Goal: Find specific page/section: Find specific page/section

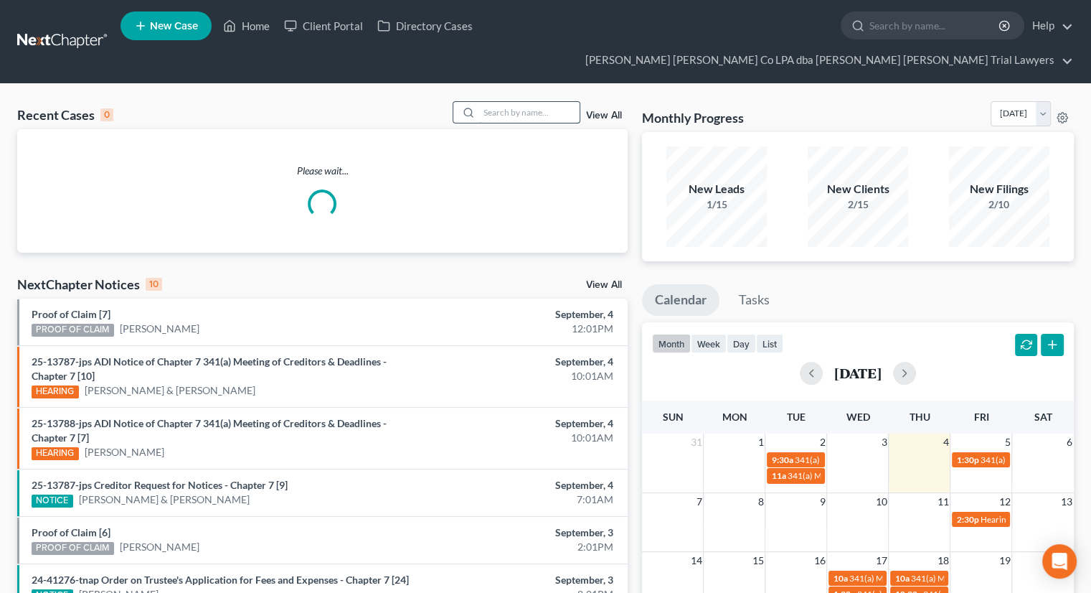
click at [507, 102] on input "search" at bounding box center [529, 112] width 100 height 21
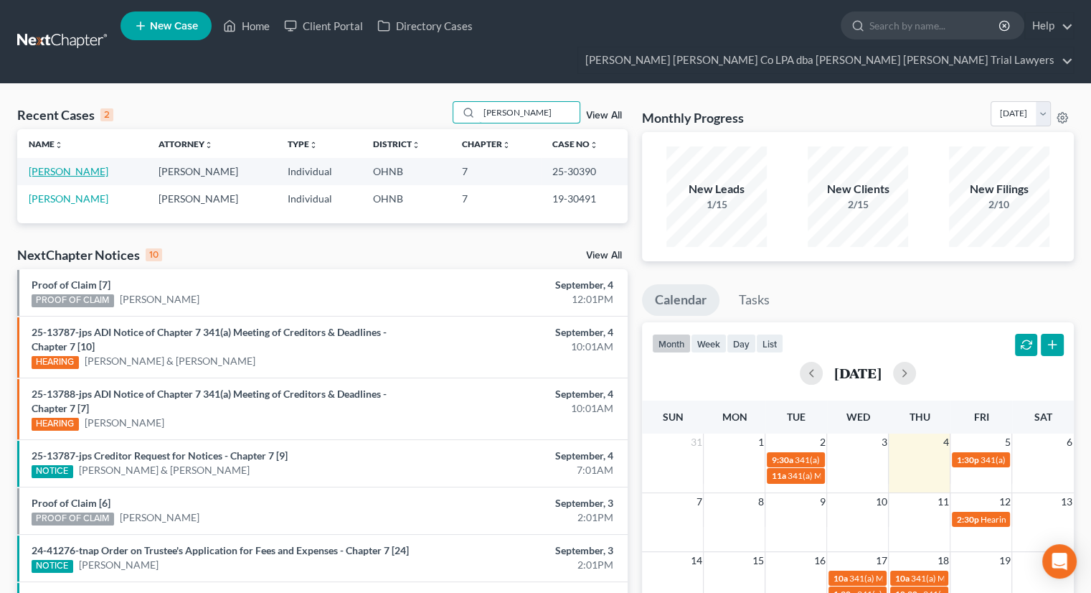
type input "[PERSON_NAME]"
click at [70, 165] on link "[PERSON_NAME]" at bounding box center [69, 171] width 80 height 12
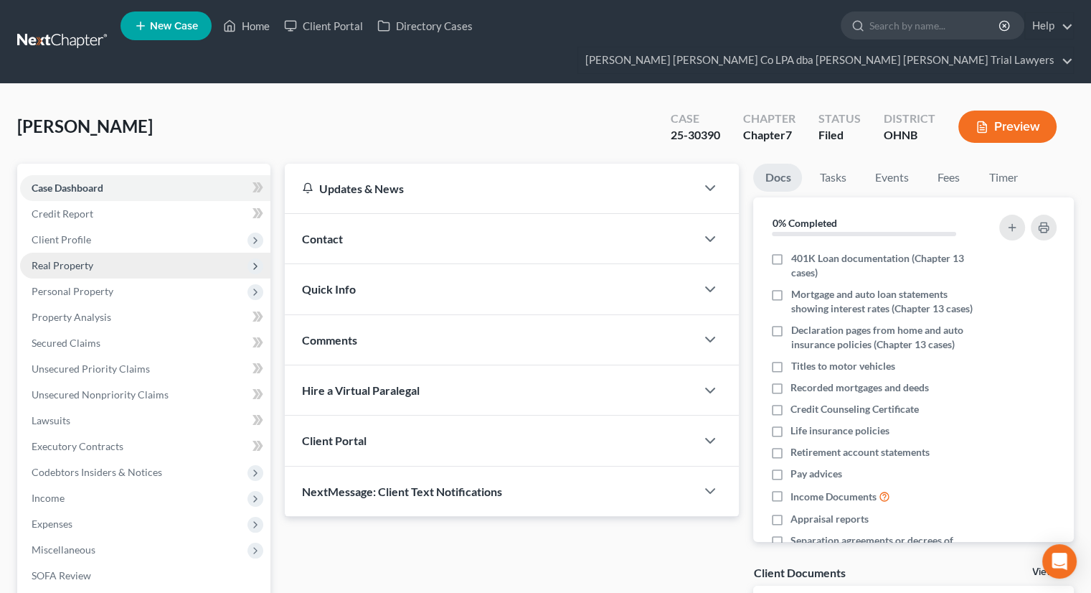
scroll to position [169, 0]
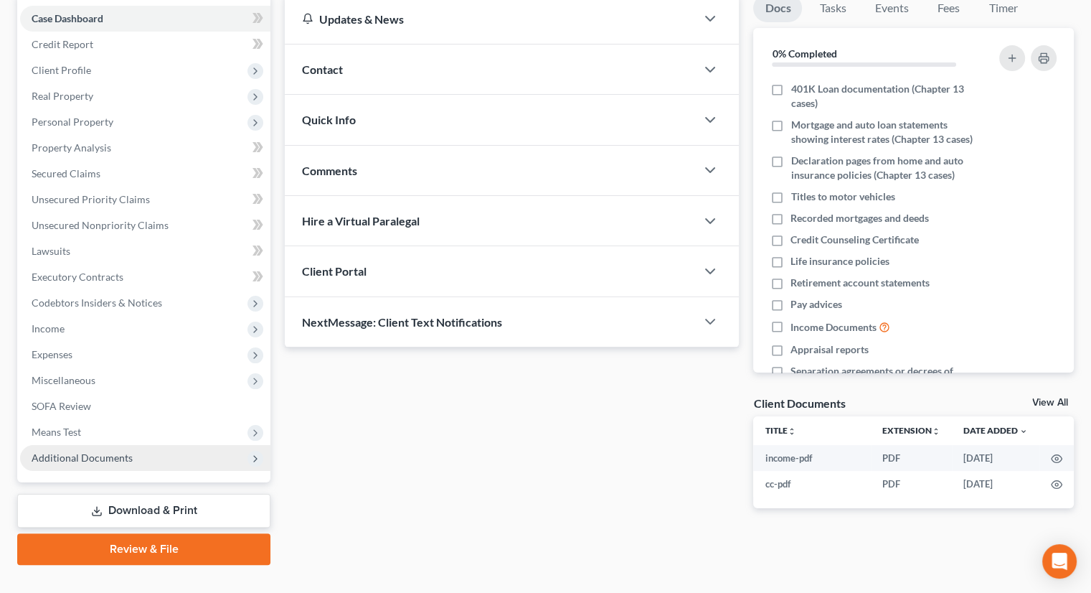
click at [108, 445] on span "Additional Documents" at bounding box center [145, 458] width 250 height 26
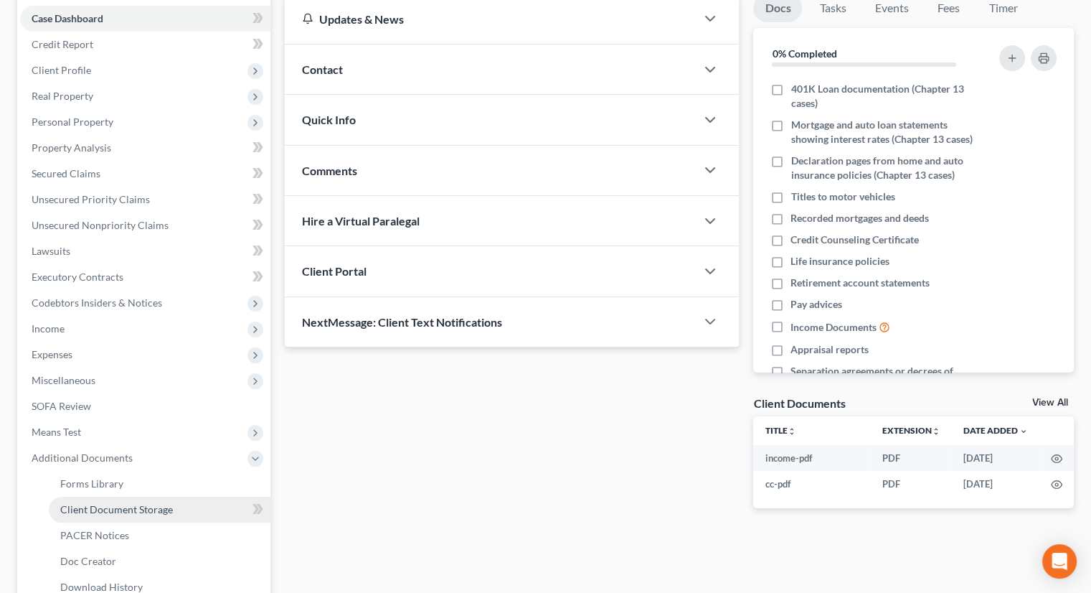
click at [118, 497] on link "Client Document Storage" at bounding box center [160, 510] width 222 height 26
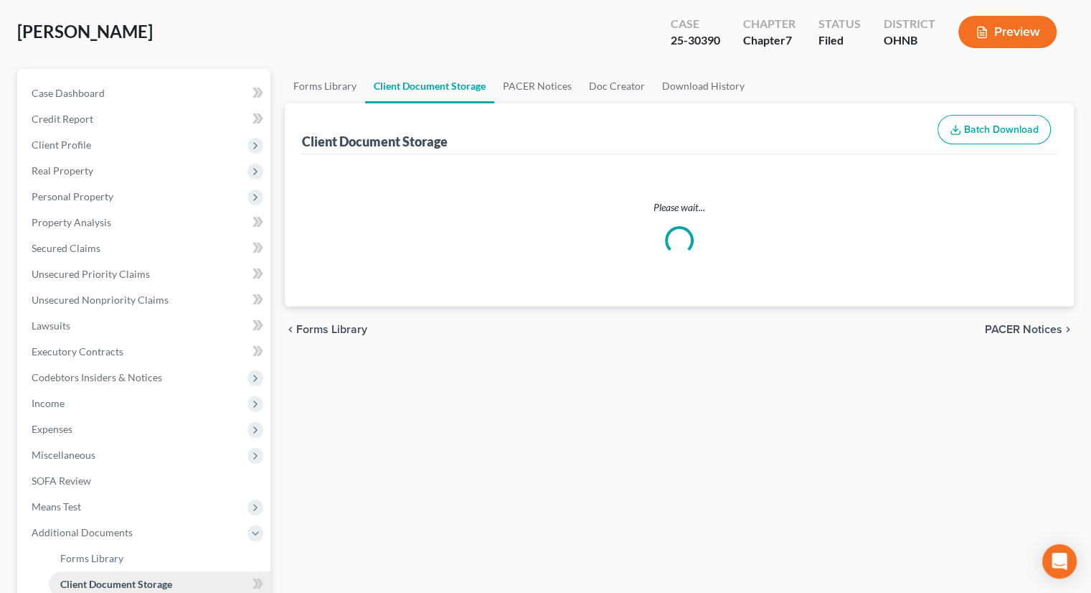
select select "5"
select select "20"
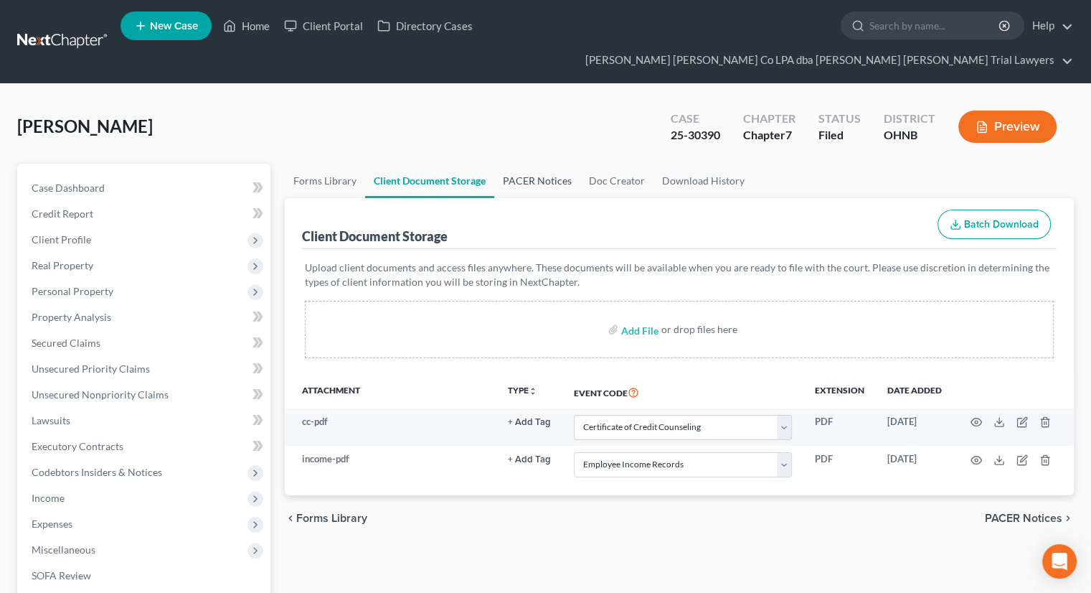
click at [544, 164] on link "PACER Notices" at bounding box center [537, 181] width 86 height 34
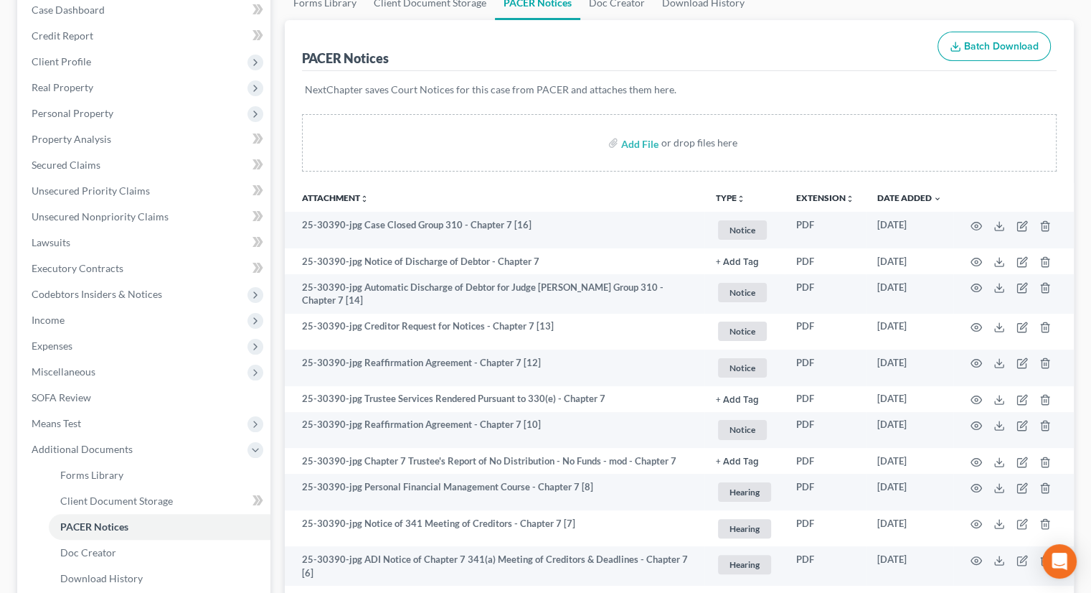
scroll to position [179, 0]
